Goal: Information Seeking & Learning: Understand process/instructions

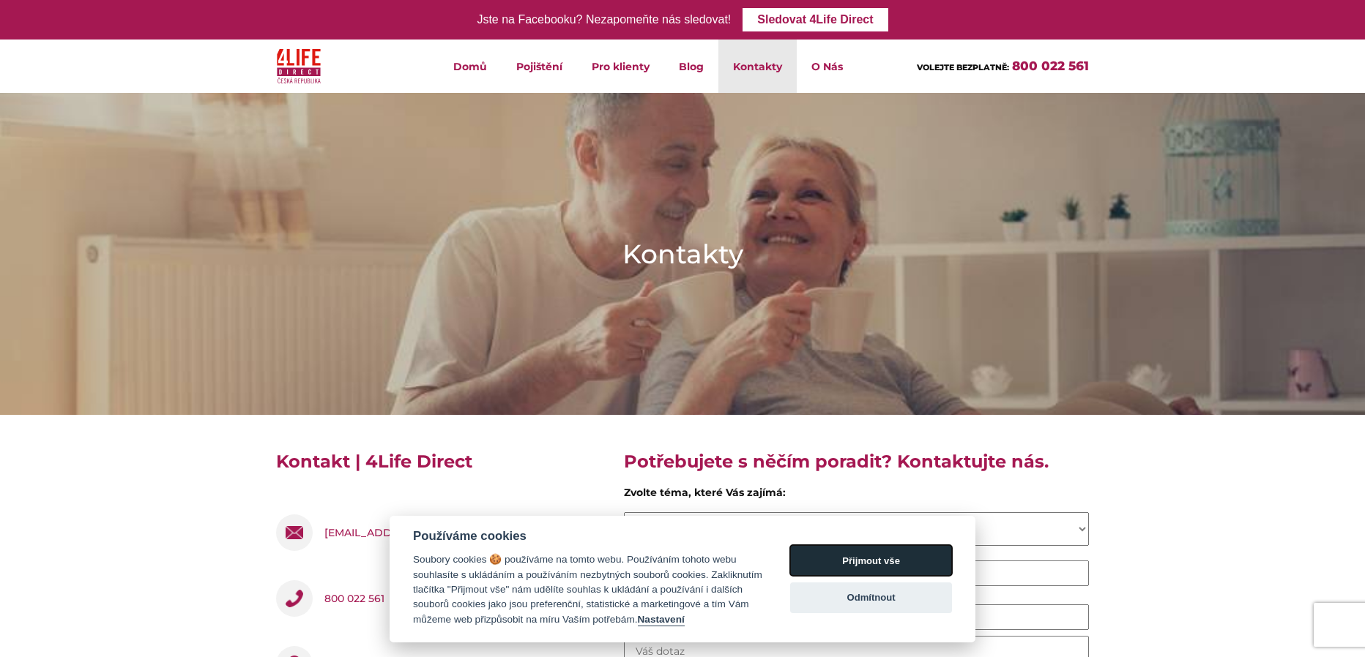
click at [895, 561] on button "Přijmout vše" at bounding box center [871, 560] width 162 height 31
checkbox input "true"
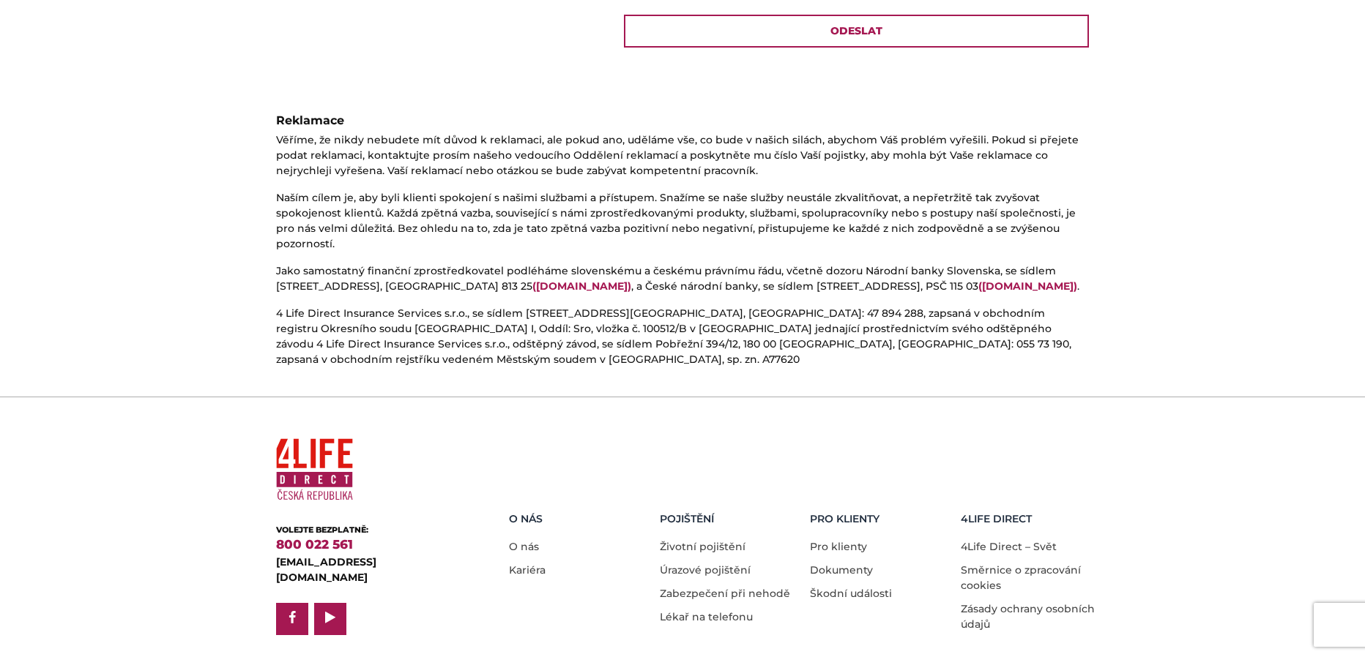
scroll to position [764, 0]
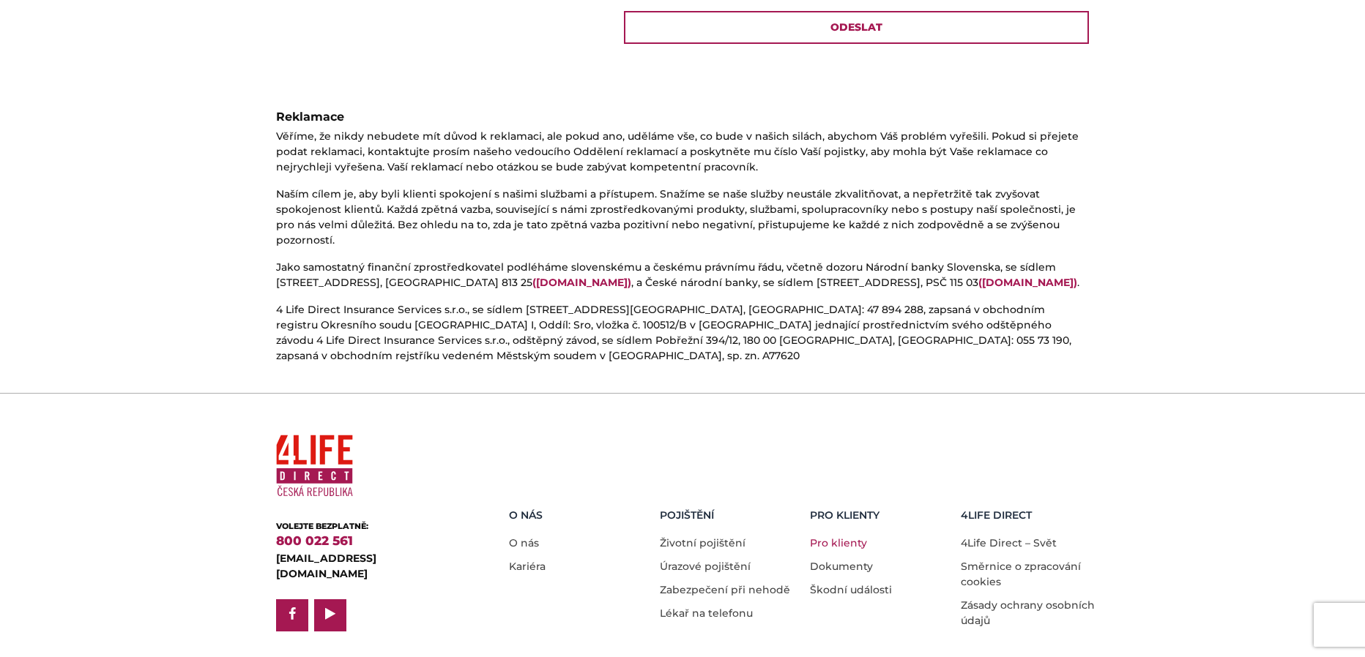
click at [824, 537] on link "Pro klienty" at bounding box center [838, 543] width 57 height 13
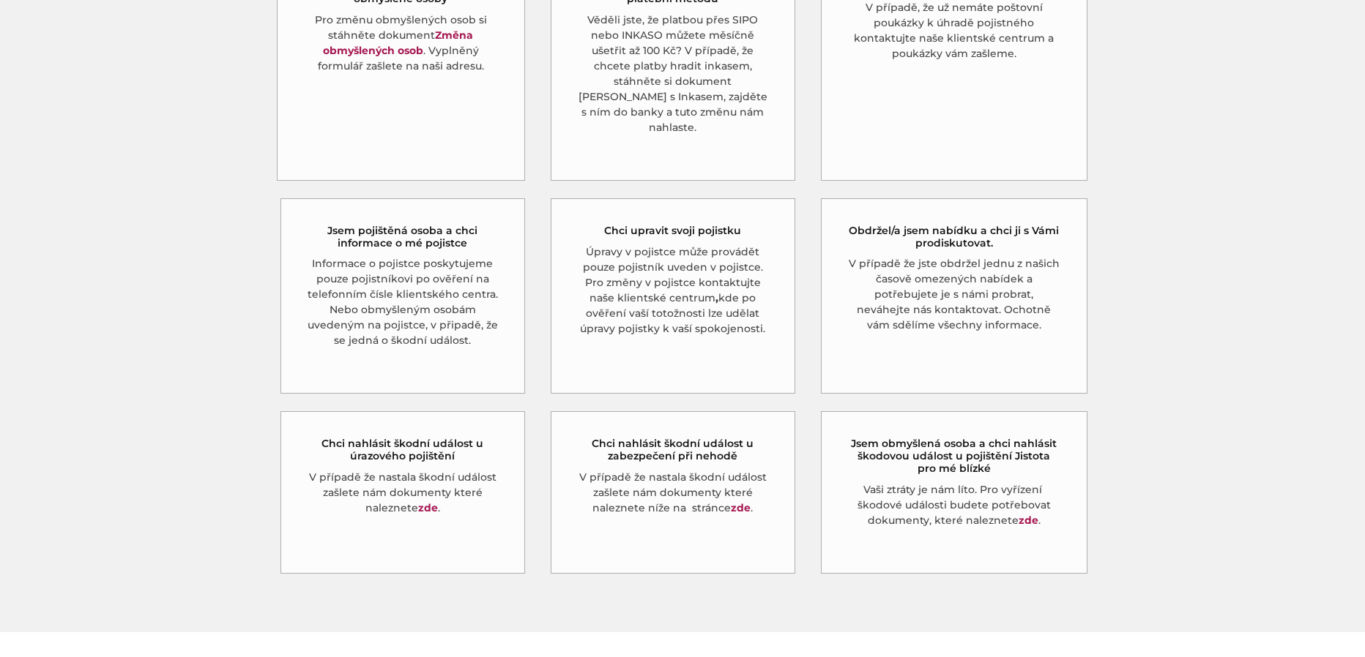
scroll to position [586, 0]
click at [963, 441] on h5 "Jsem obmyšlená osoba a chci nahlásit škodovou událost u pojištění Jistota pro m…" at bounding box center [954, 454] width 214 height 37
click at [1022, 512] on link "zde" at bounding box center [1028, 518] width 20 height 13
